Goal: Information Seeking & Learning: Learn about a topic

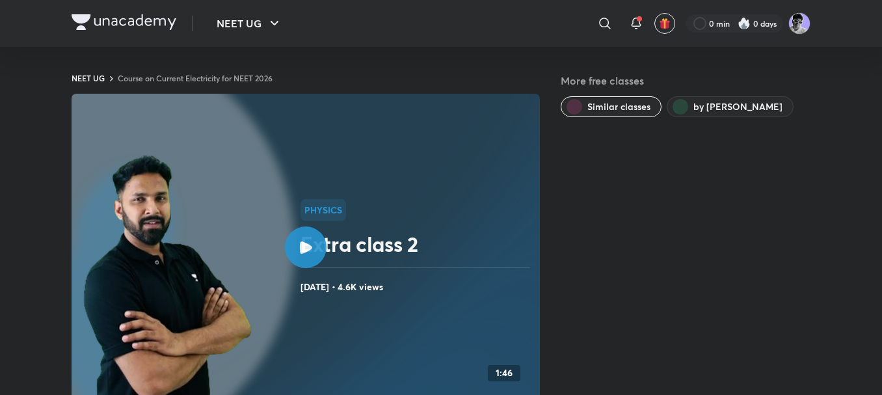
click at [147, 18] on img at bounding box center [124, 22] width 105 height 16
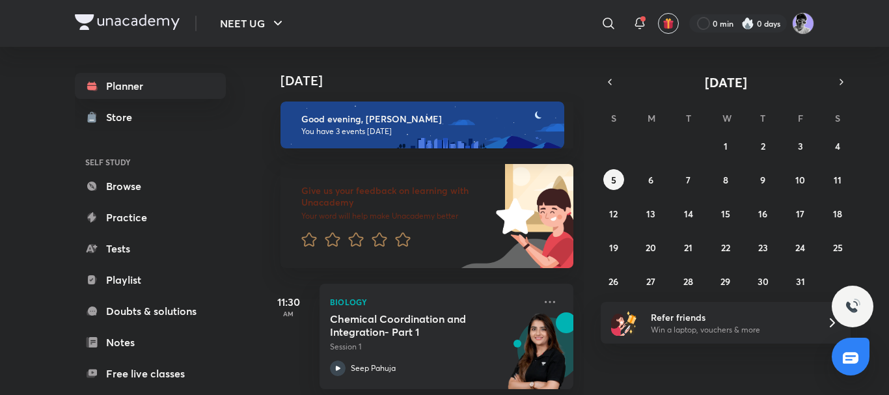
scroll to position [186, 0]
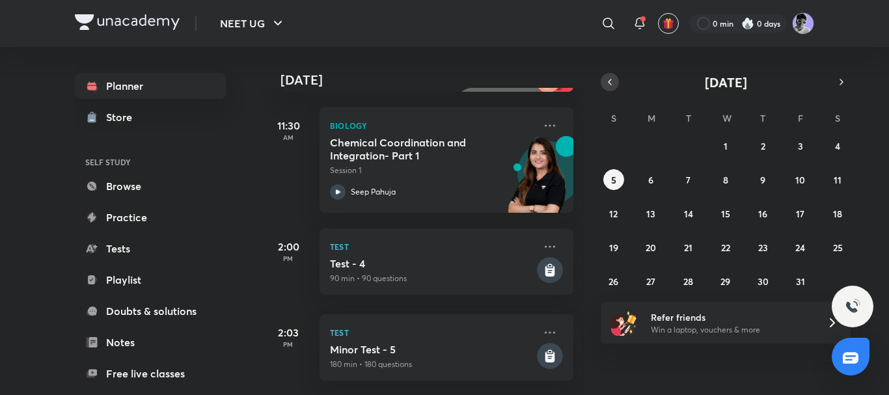
click at [614, 85] on icon "button" at bounding box center [609, 82] width 10 height 12
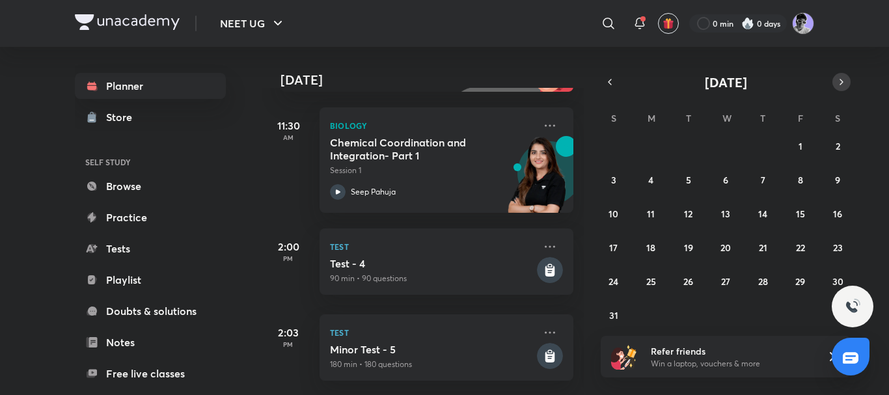
click at [841, 81] on icon "button" at bounding box center [841, 82] width 10 height 12
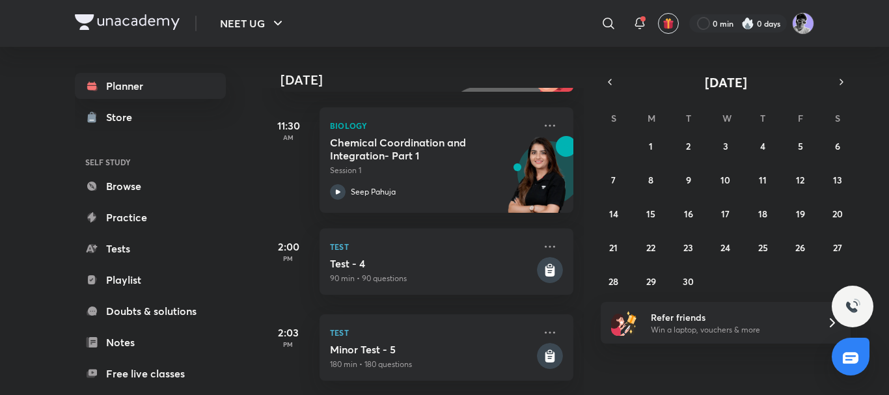
click at [744, 187] on div "31 1 2 3 4 5 6 7 8 9 10 11 12 13 14 15 16 17 18 19 20 21 22 23 24 25 26 27 28 2…" at bounding box center [726, 213] width 250 height 156
click at [736, 183] on div "31 1 2 3 4 5 6 7 8 9 10 11 12 13 14 15 16 17 18 19 20 21 22 23 24 25 26 27 28 2…" at bounding box center [726, 213] width 250 height 156
click at [732, 184] on button "10" at bounding box center [725, 179] width 21 height 21
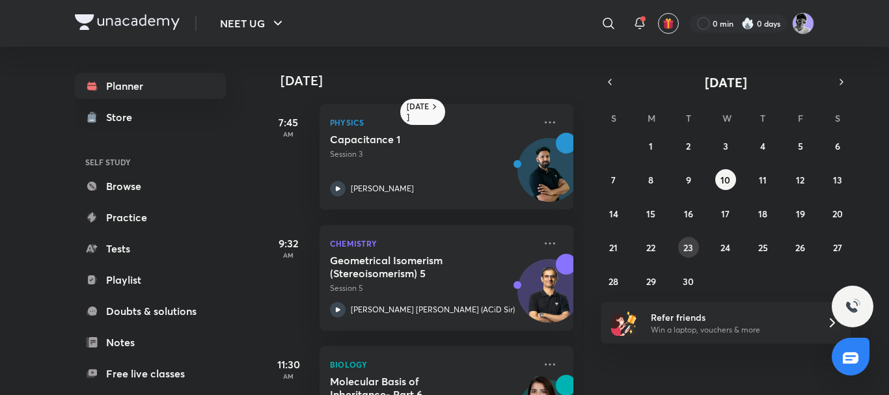
click at [679, 242] on button "23" at bounding box center [688, 247] width 21 height 21
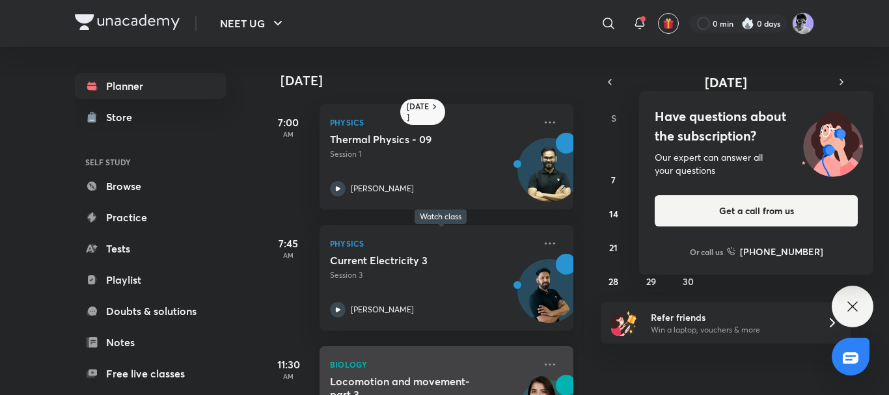
scroll to position [116, 0]
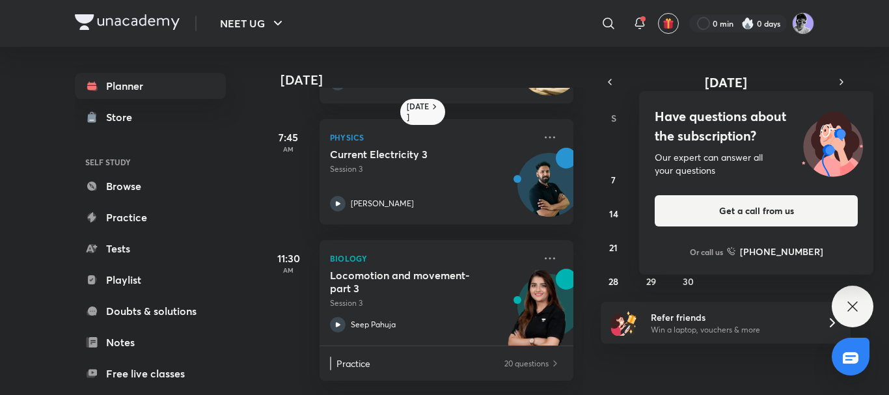
click at [856, 301] on icon at bounding box center [853, 307] width 16 height 16
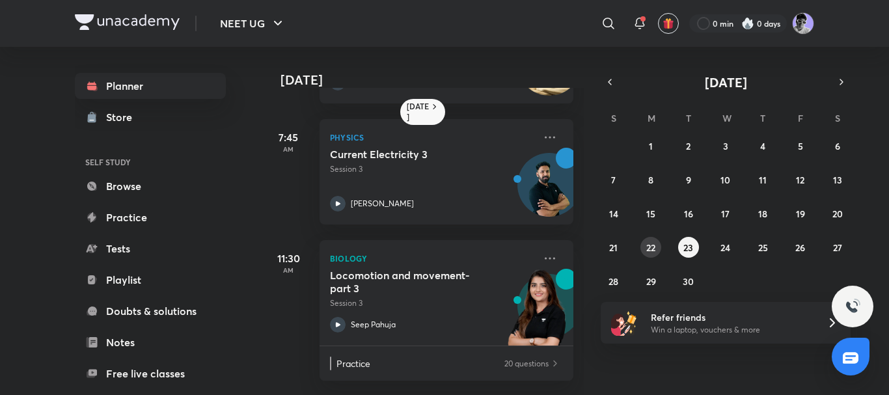
click at [642, 243] on button "22" at bounding box center [650, 247] width 21 height 21
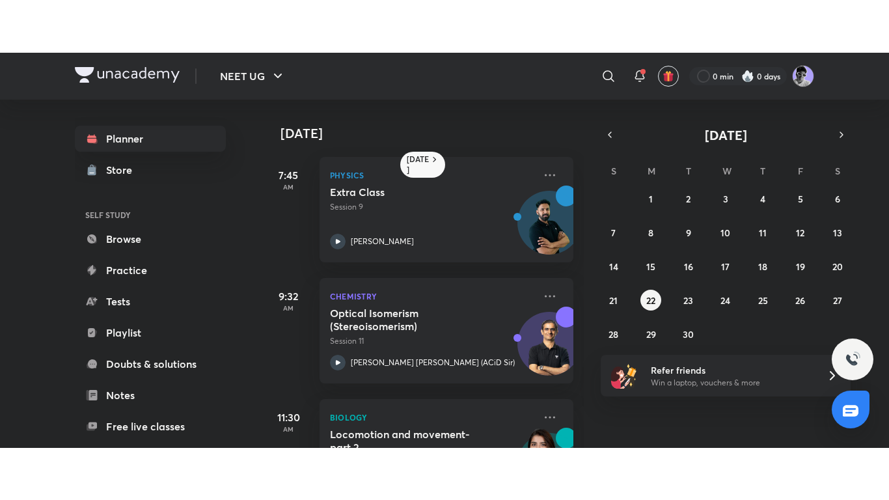
scroll to position [198, 0]
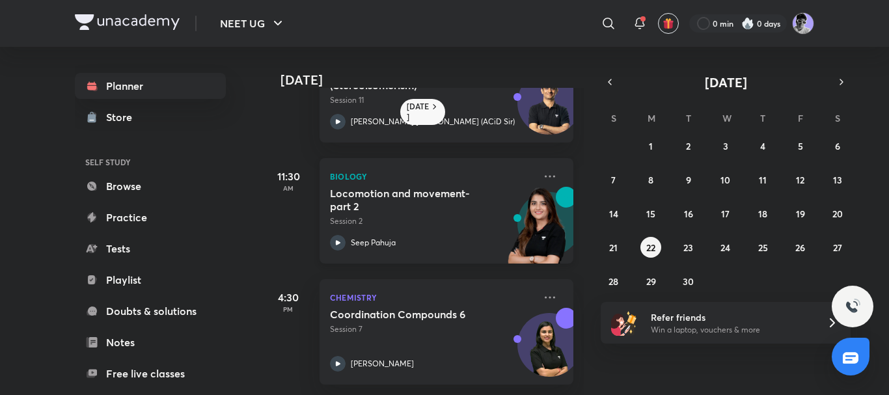
click at [339, 235] on icon at bounding box center [338, 243] width 16 height 16
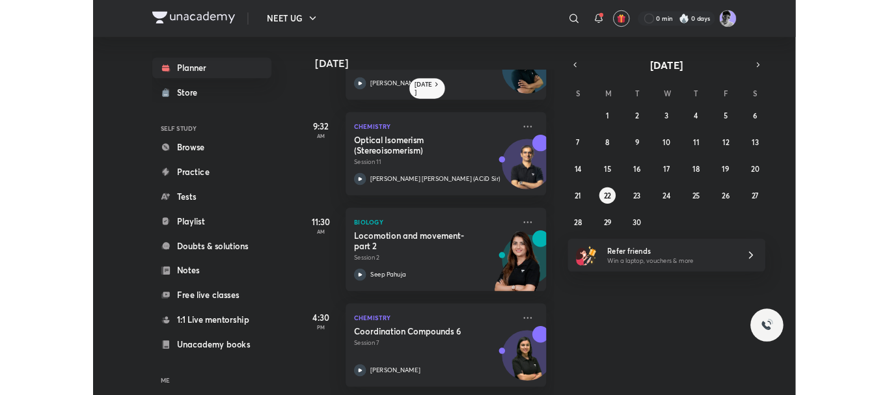
scroll to position [93, 0]
